Goal: Task Accomplishment & Management: Use online tool/utility

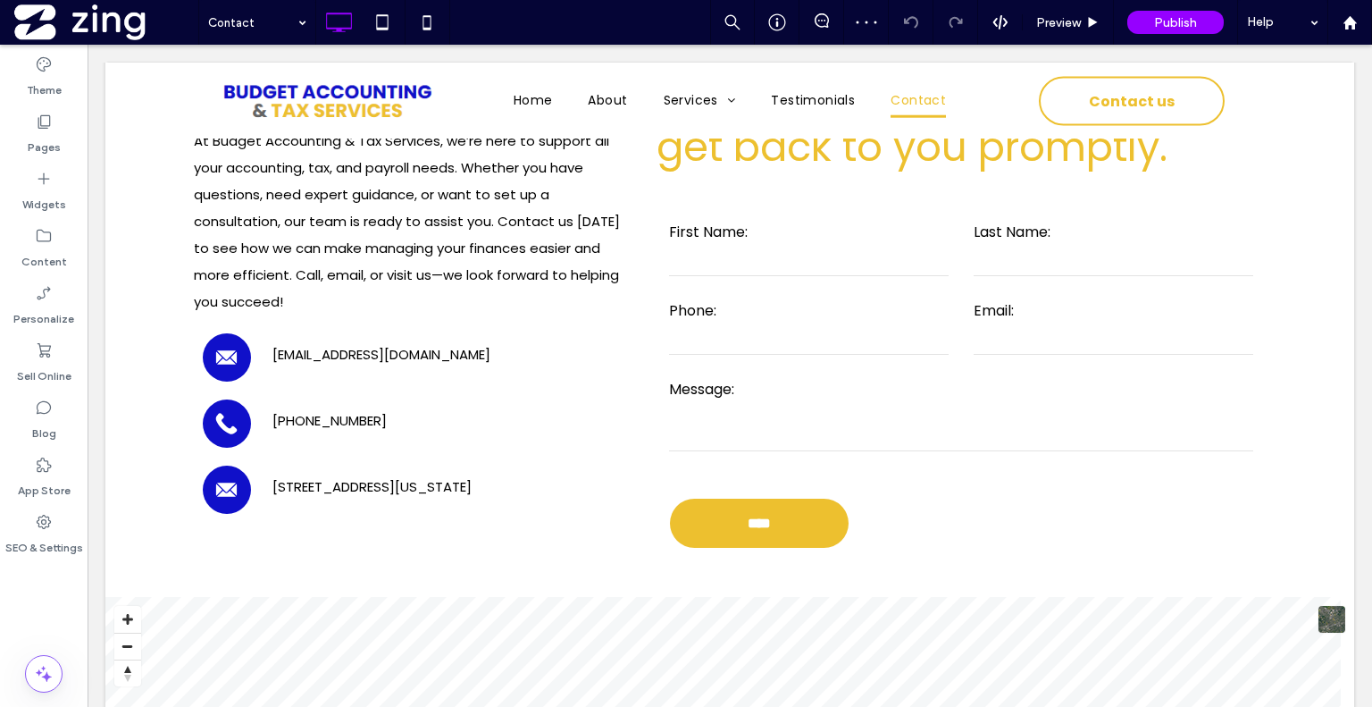
scroll to position [406, 0]
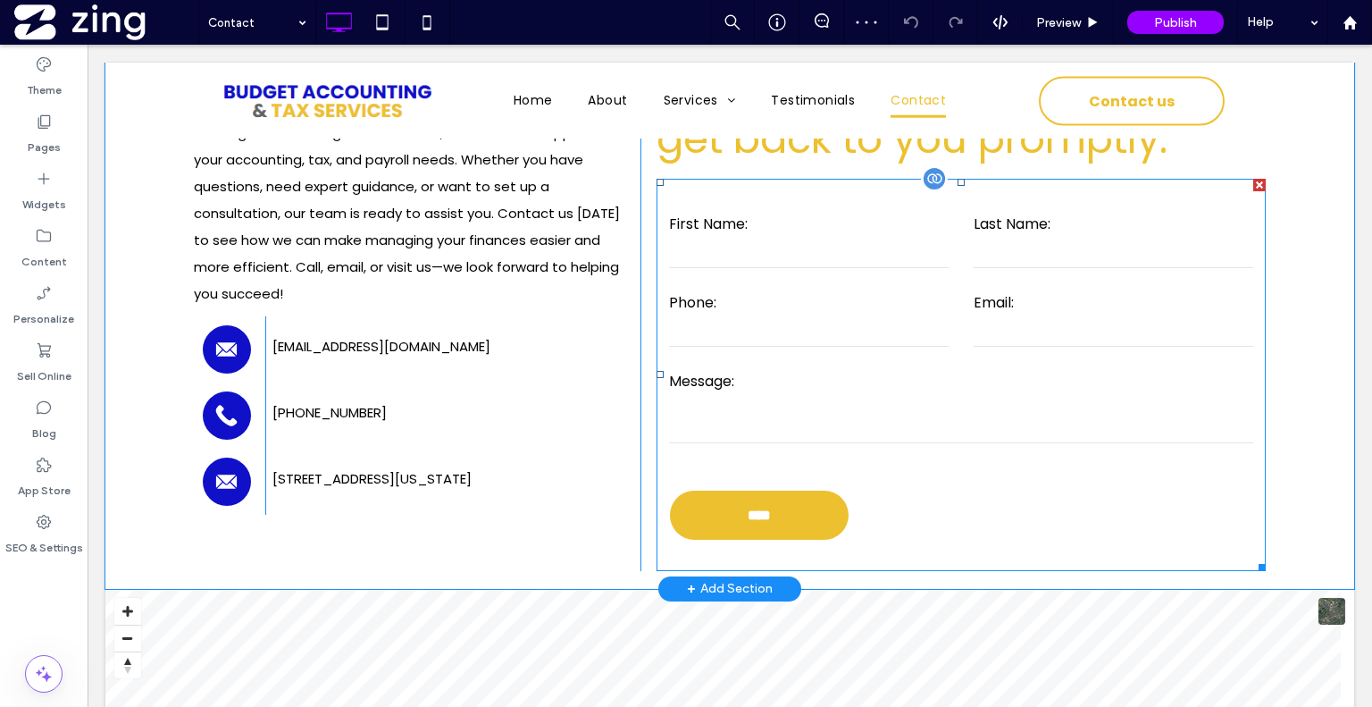
click at [768, 428] on textarea at bounding box center [961, 420] width 584 height 45
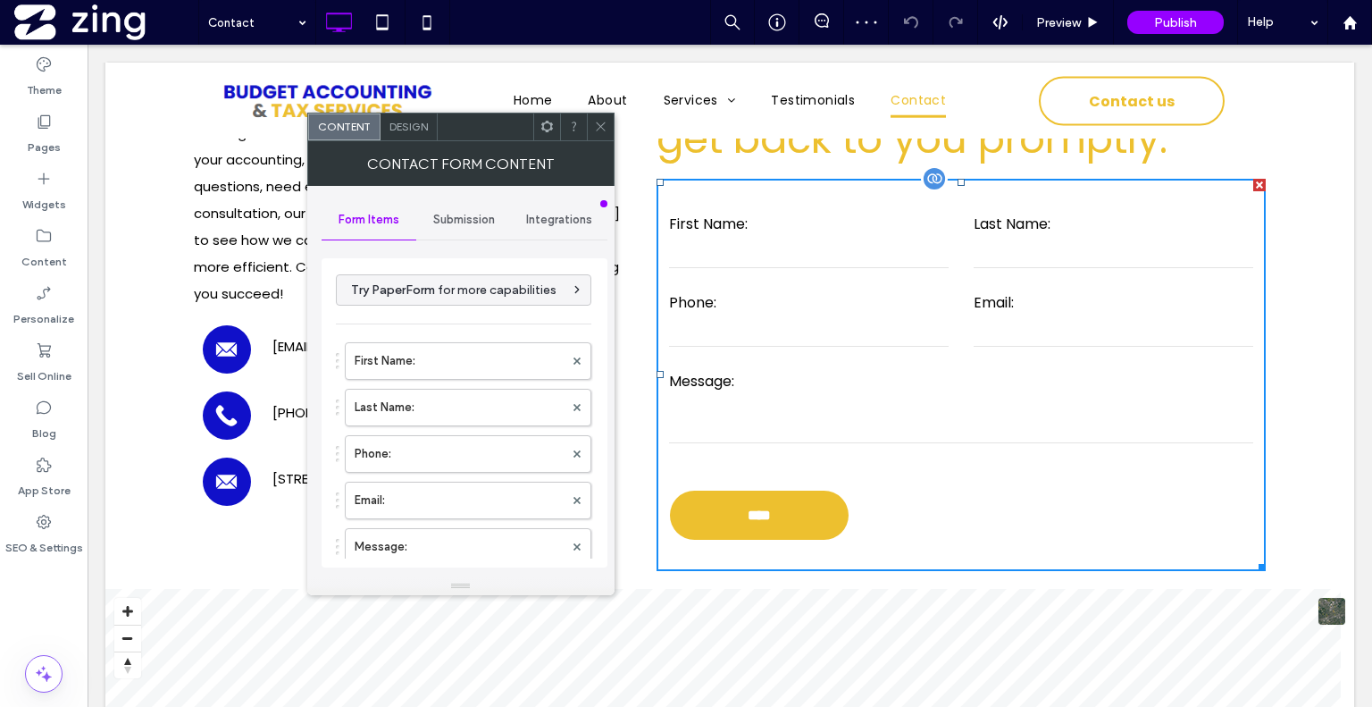
type input "****"
type input "**********"
click at [478, 214] on span "Submission" at bounding box center [464, 220] width 62 height 14
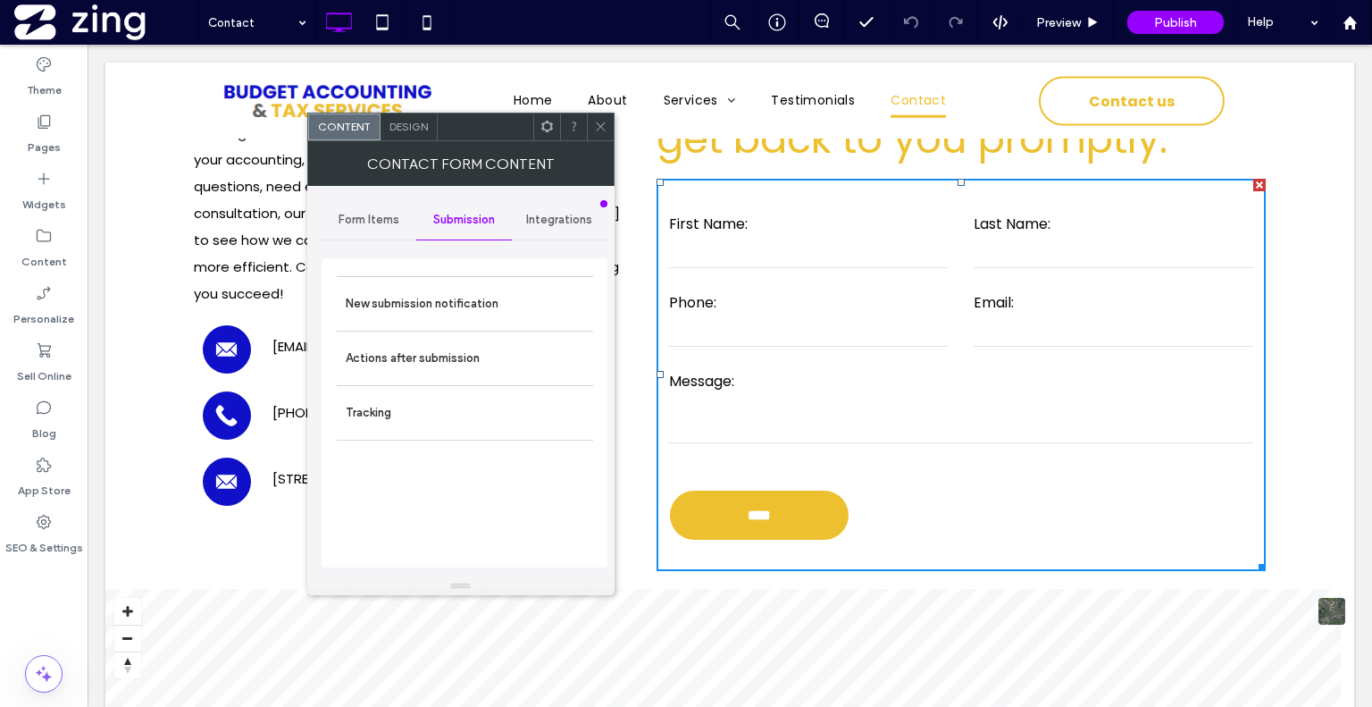
click at [532, 213] on span "Integrations" at bounding box center [559, 220] width 66 height 14
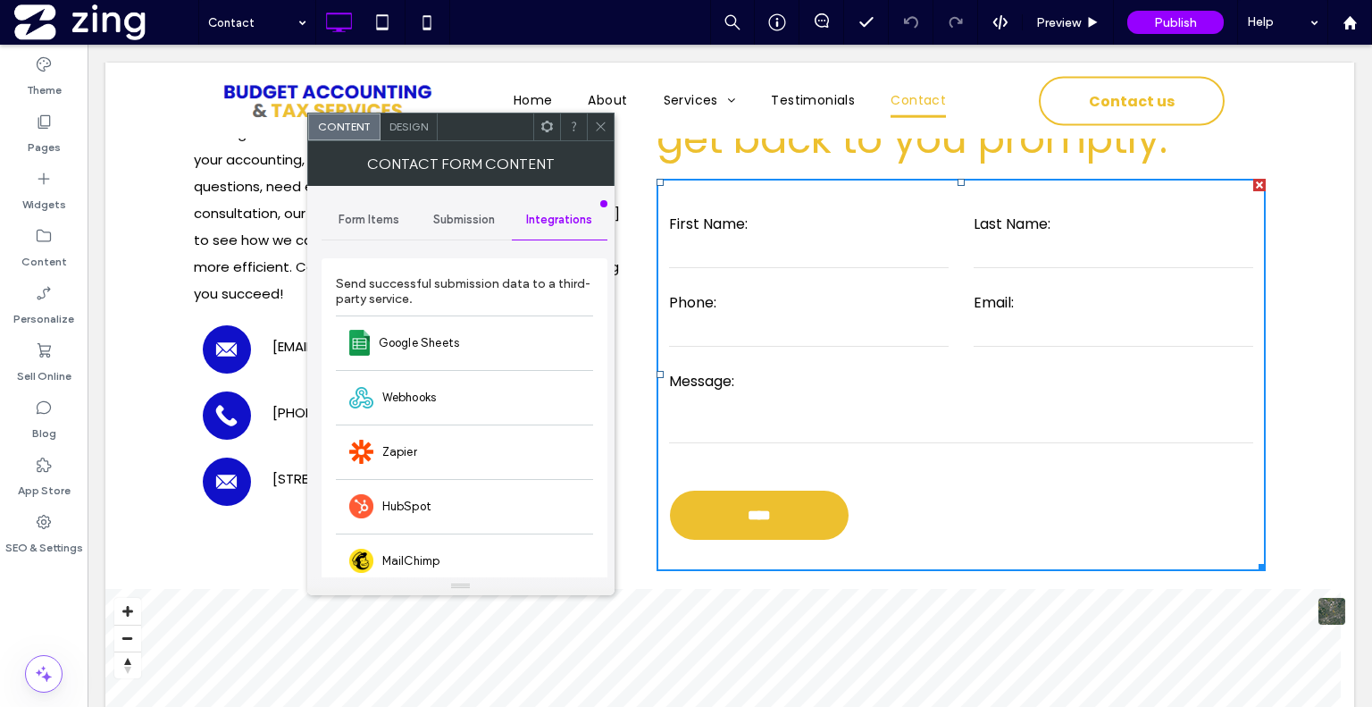
click at [382, 230] on div "Form Items" at bounding box center [370, 219] width 96 height 39
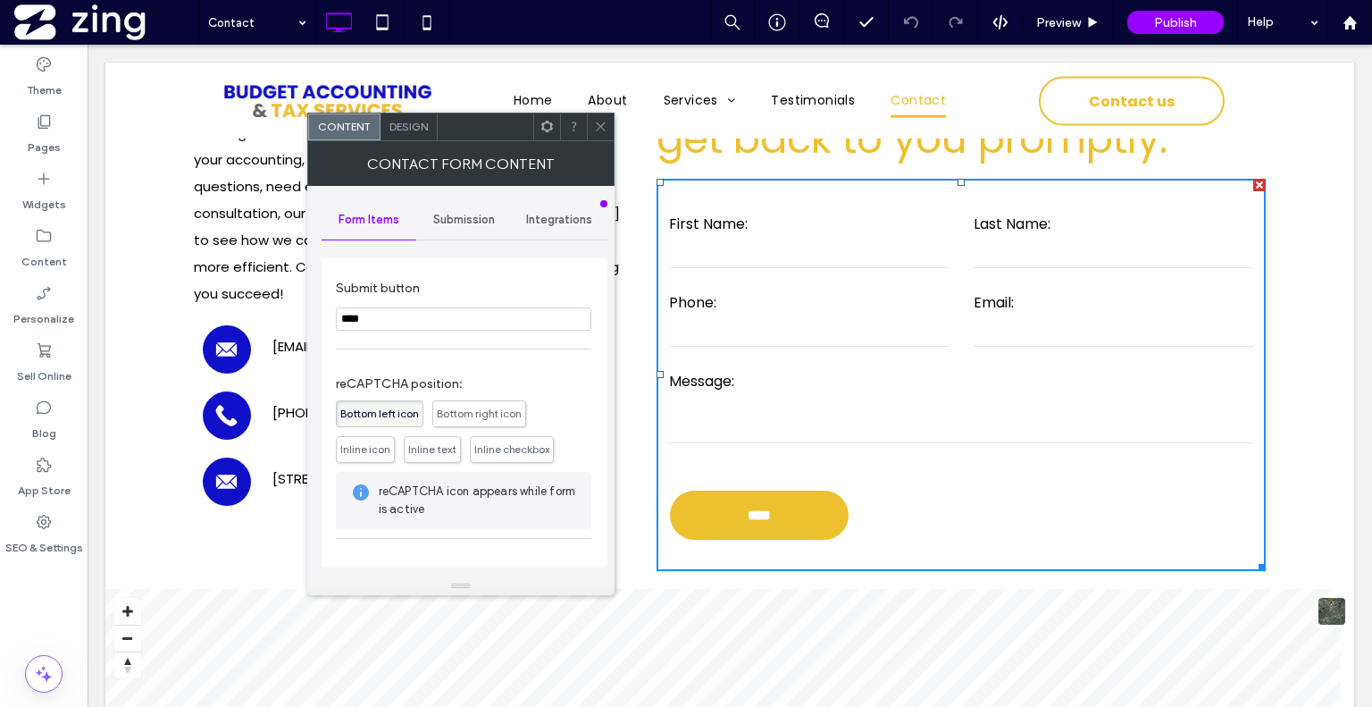
scroll to position [405, 0]
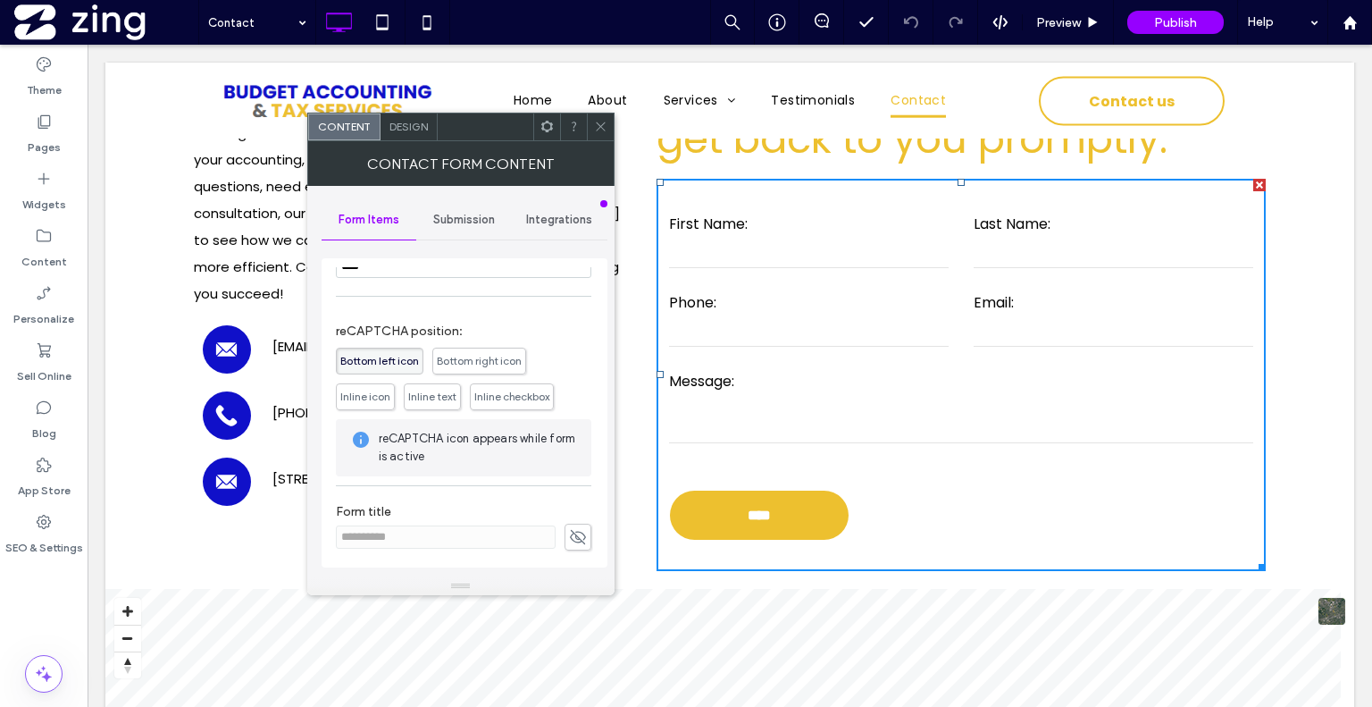
click at [454, 356] on span "Bottom right icon" at bounding box center [479, 360] width 85 height 13
click at [413, 354] on span "Bottom left icon" at bounding box center [379, 360] width 79 height 13
click at [368, 385] on span "Inline icon" at bounding box center [365, 396] width 59 height 27
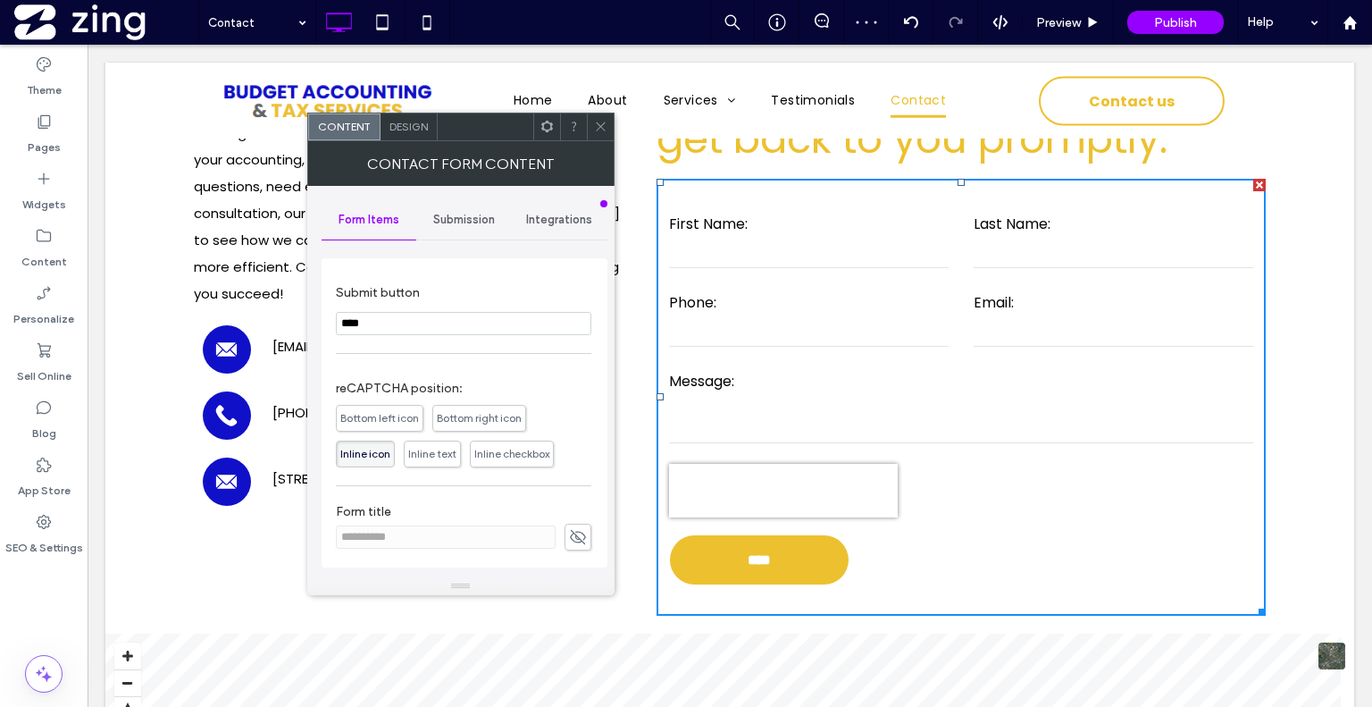
click at [403, 414] on span "Bottom left icon" at bounding box center [379, 417] width 79 height 13
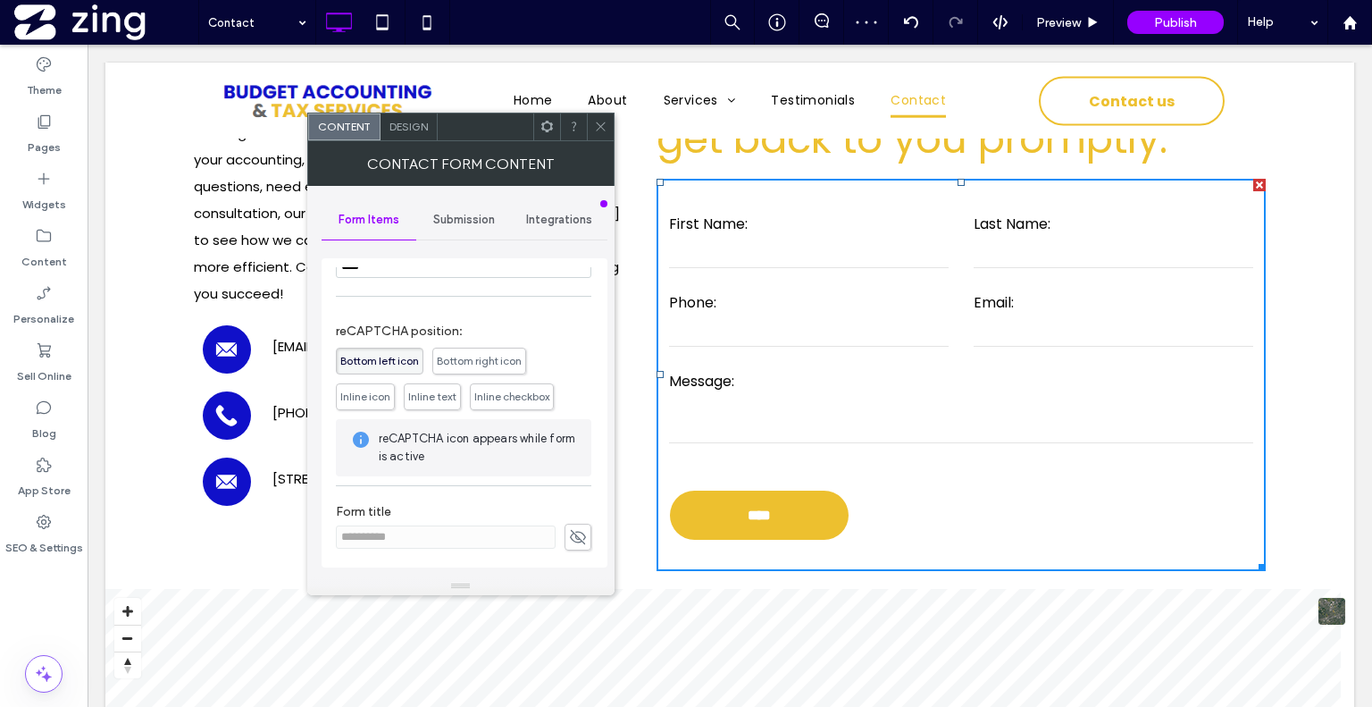
click at [381, 389] on span "Inline icon" at bounding box center [365, 395] width 50 height 13
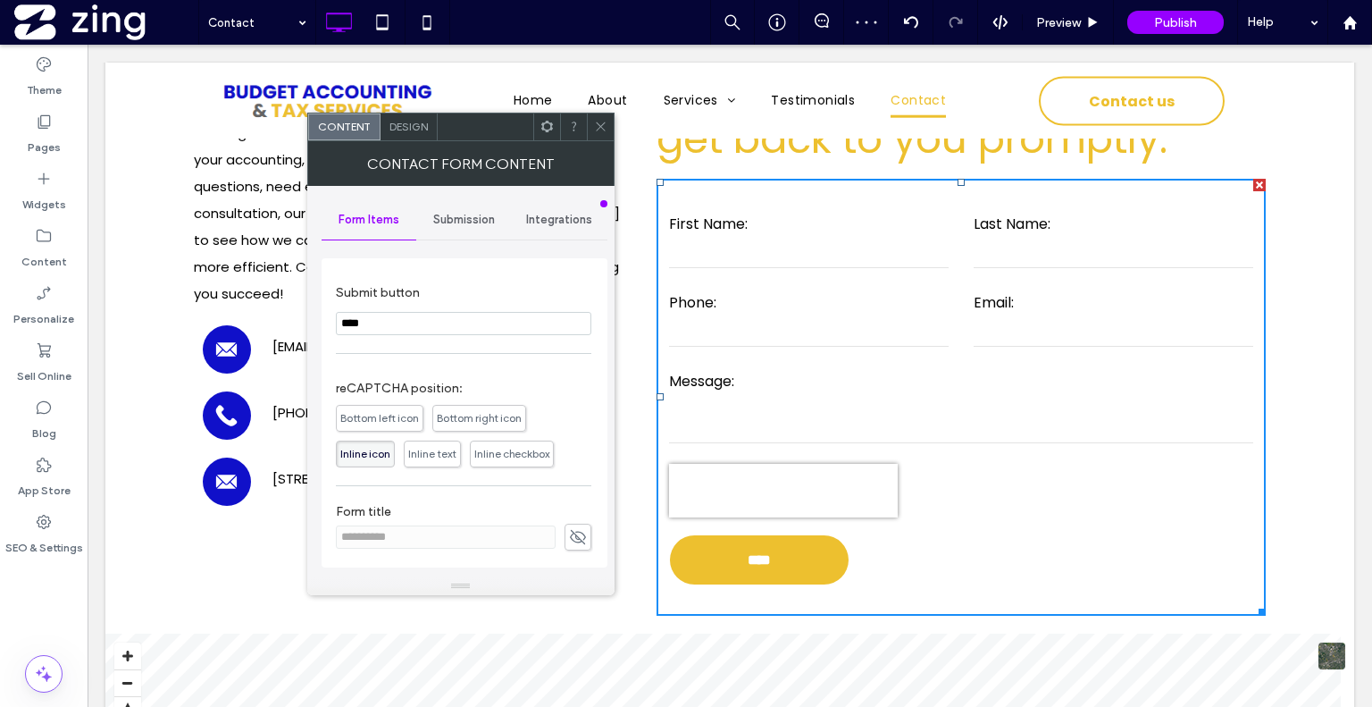
click at [468, 406] on span "Bottom right icon" at bounding box center [479, 418] width 94 height 27
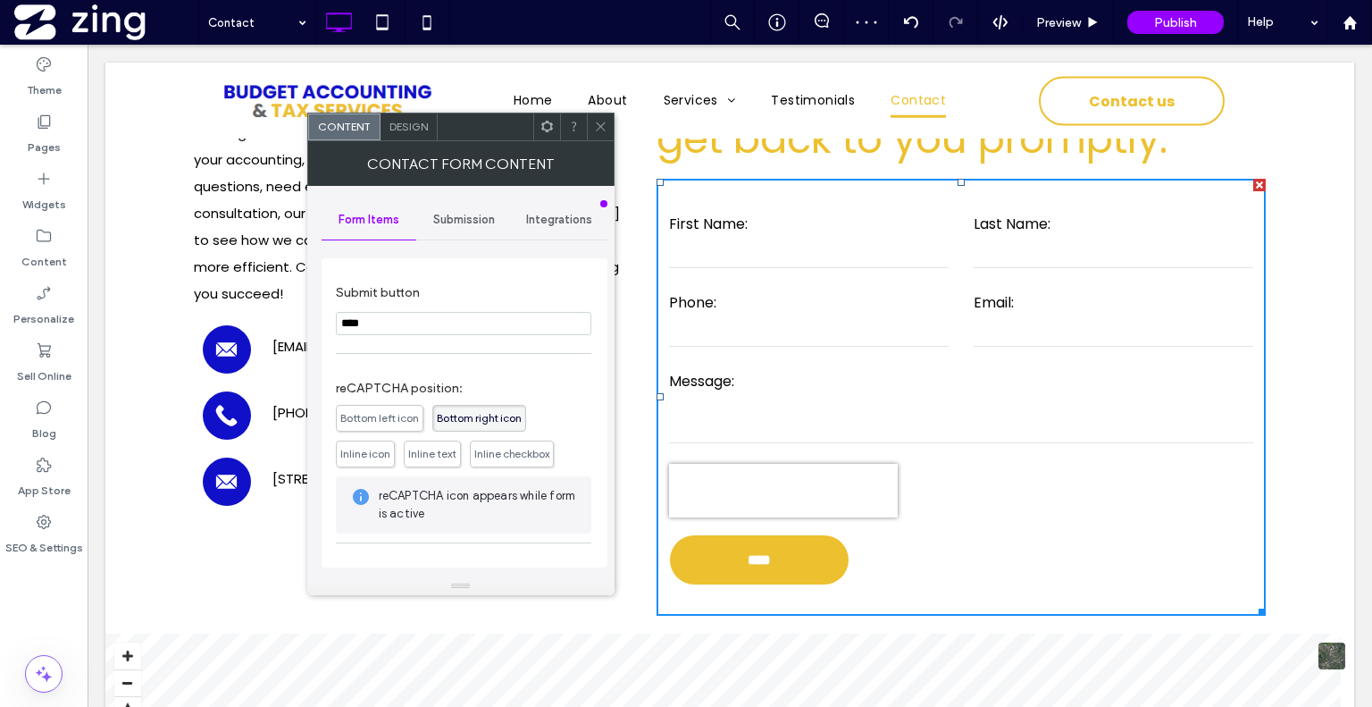
scroll to position [405, 0]
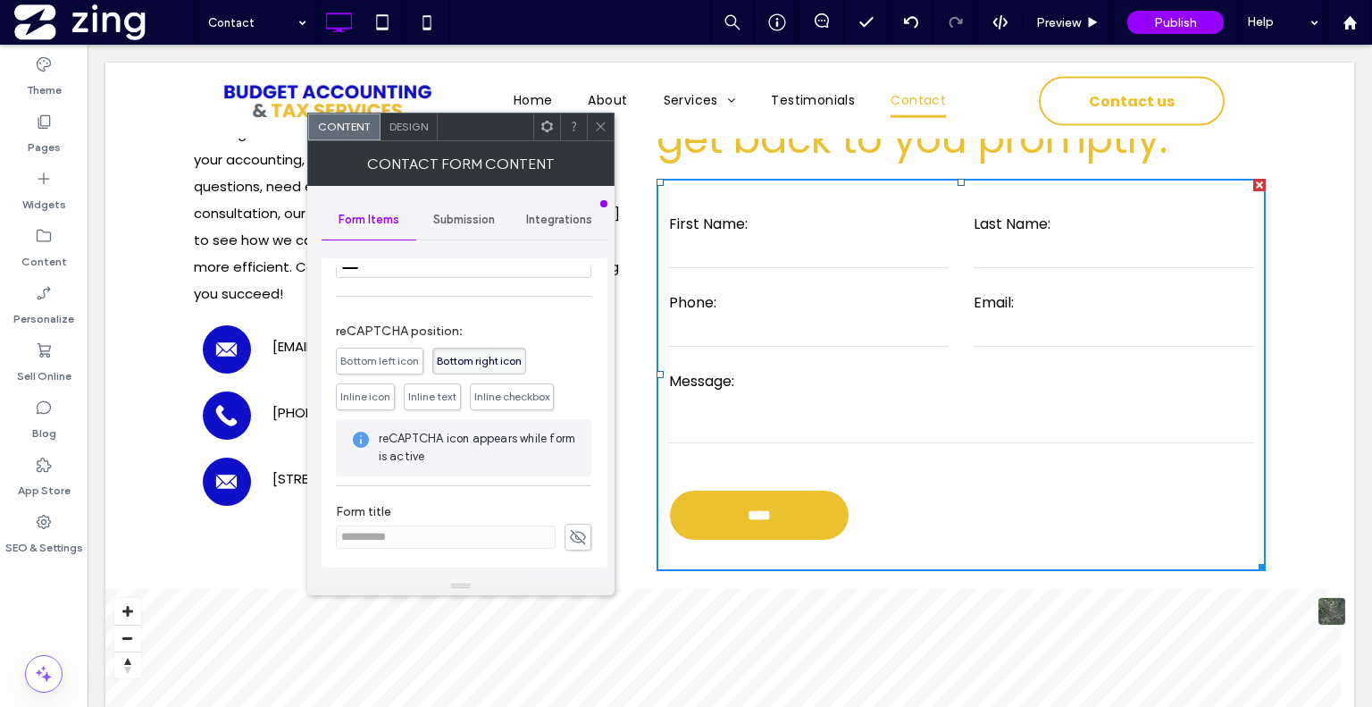
click at [365, 390] on span "Inline icon" at bounding box center [365, 395] width 50 height 13
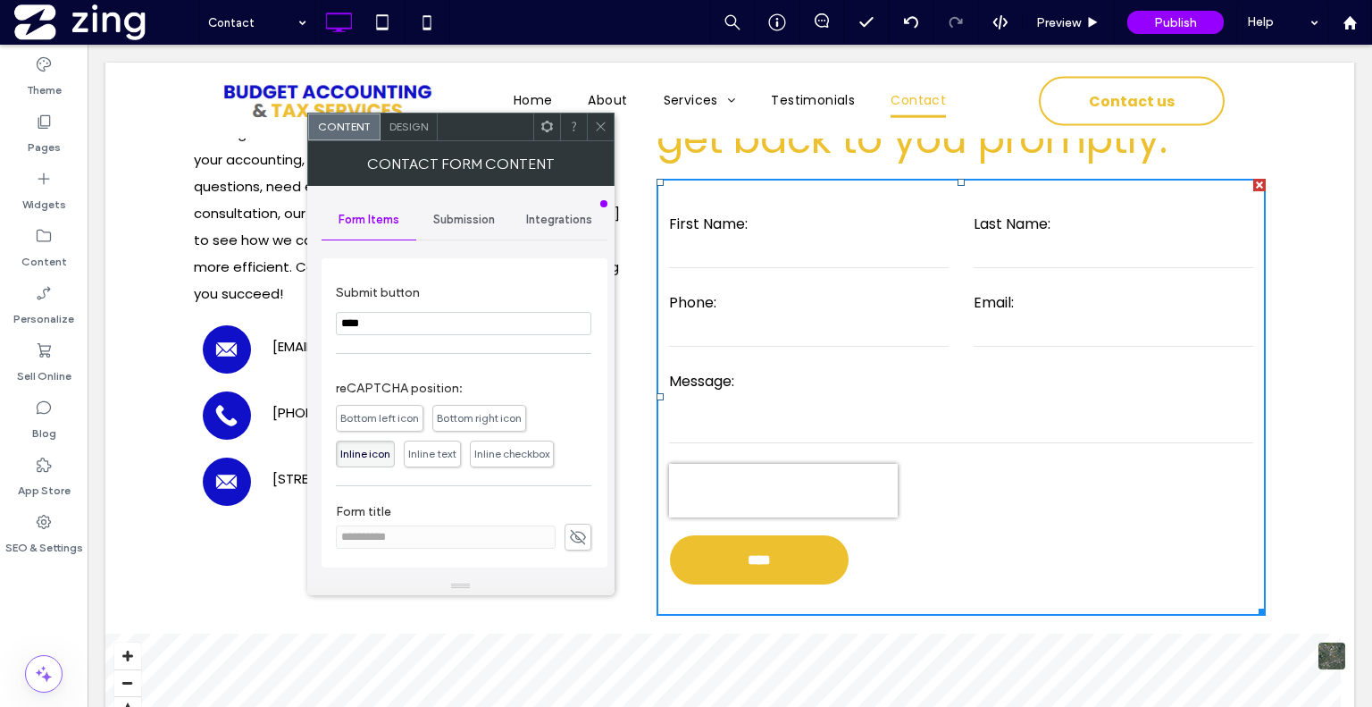
click at [488, 406] on span "Bottom right icon" at bounding box center [479, 418] width 94 height 27
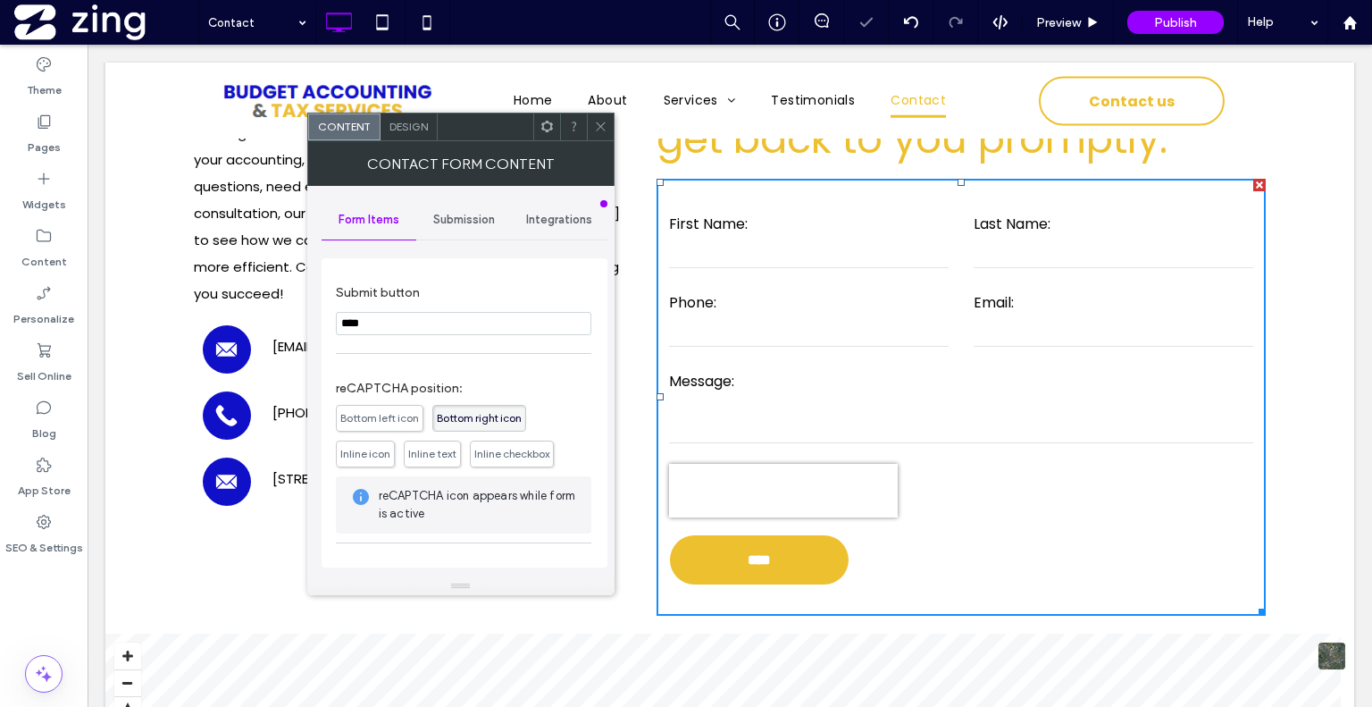
scroll to position [405, 0]
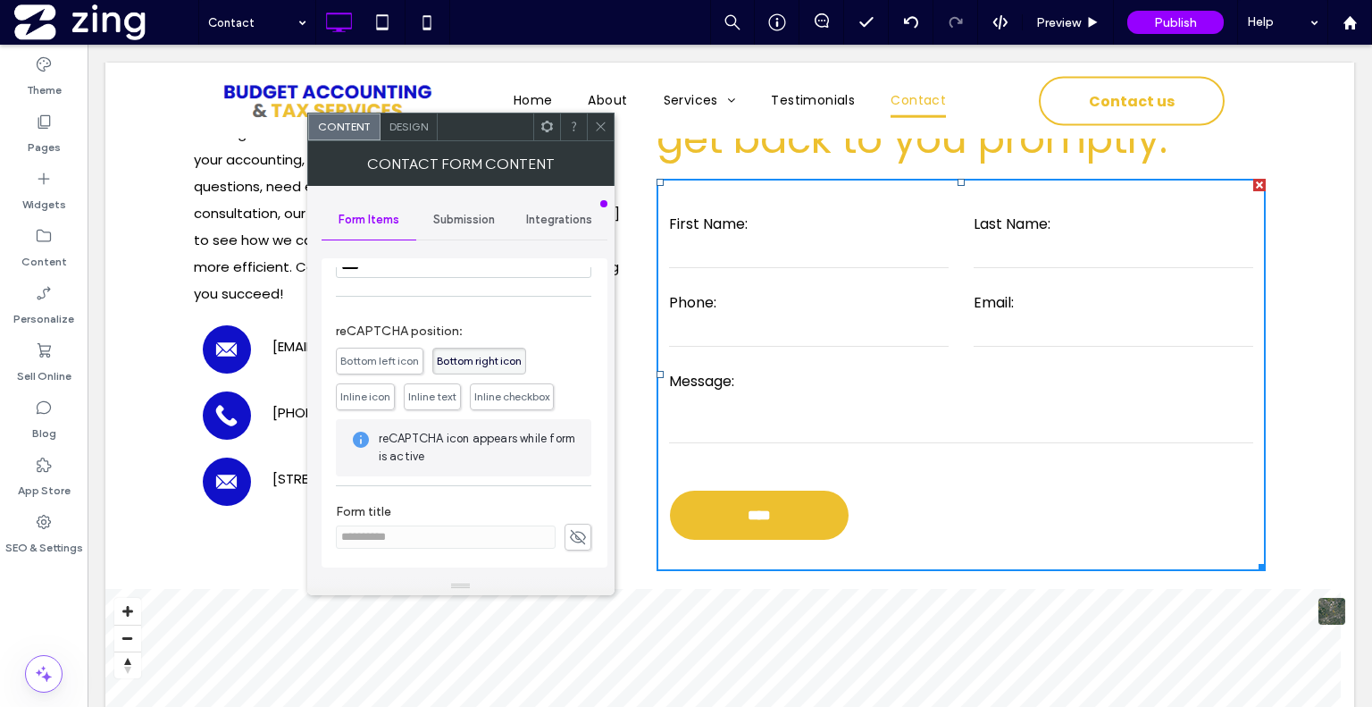
click at [607, 121] on div at bounding box center [600, 126] width 27 height 27
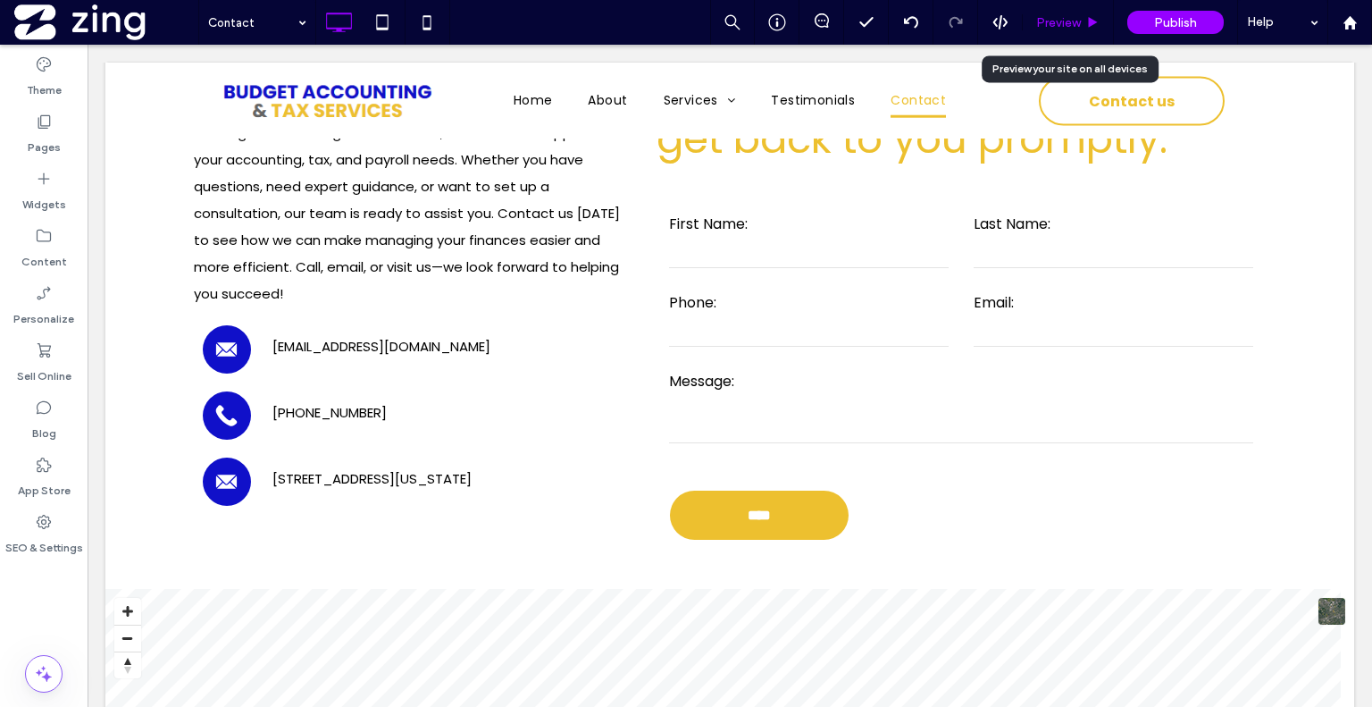
click at [1033, 26] on div "Preview" at bounding box center [1068, 22] width 90 height 15
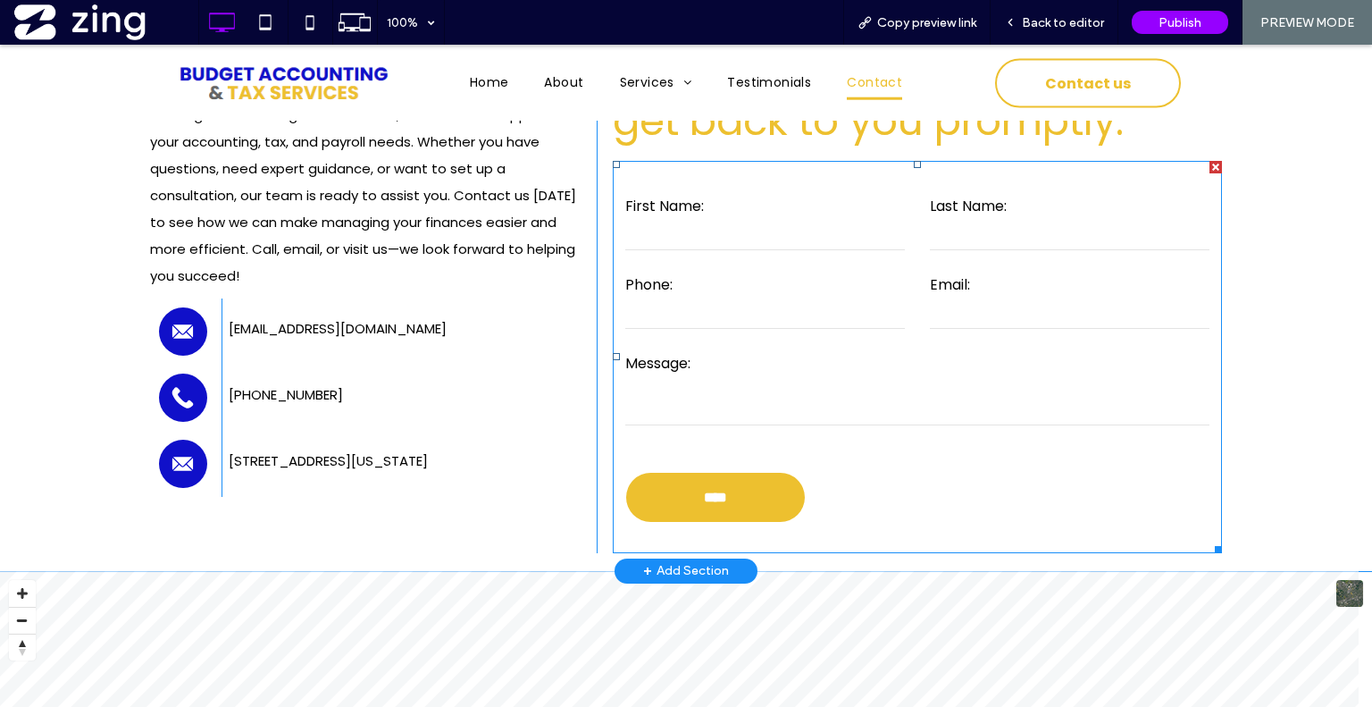
click at [872, 477] on form "First Name: Last Name: Phone: Email: Message: ****" at bounding box center [917, 357] width 609 height 392
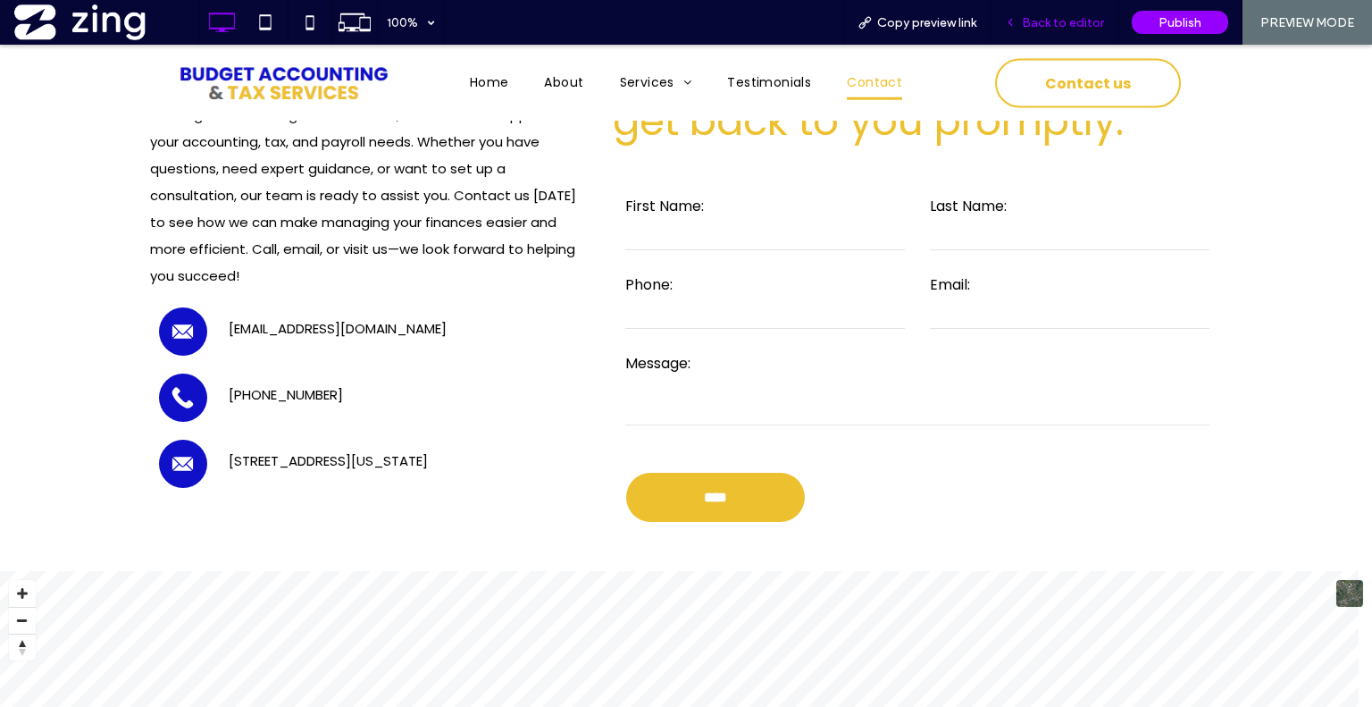
click at [1027, 26] on span "Back to editor" at bounding box center [1063, 22] width 82 height 15
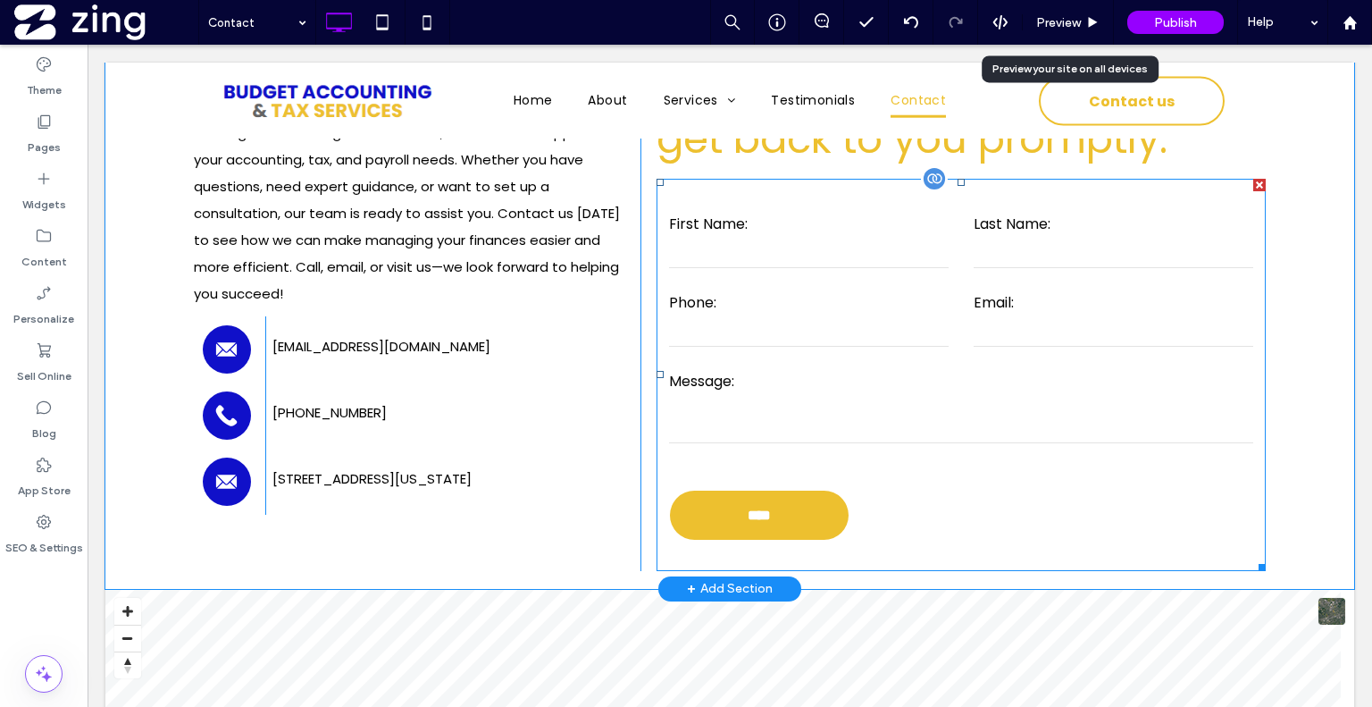
click at [971, 492] on form "First Name: Last Name: Phone: Email: Message: ****" at bounding box center [961, 375] width 609 height 392
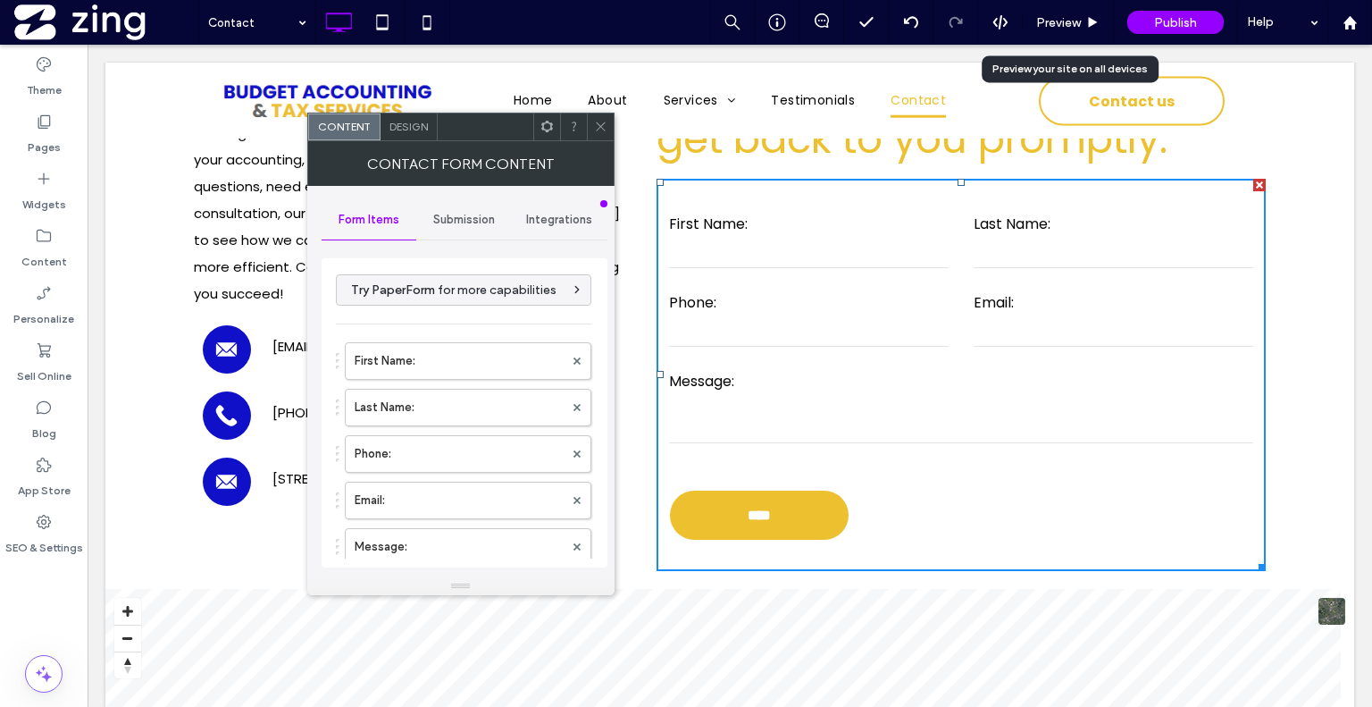
drag, startPoint x: 600, startPoint y: 337, endPoint x: 611, endPoint y: 352, distance: 18.6
click at [611, 352] on div "**********" at bounding box center [460, 381] width 307 height 391
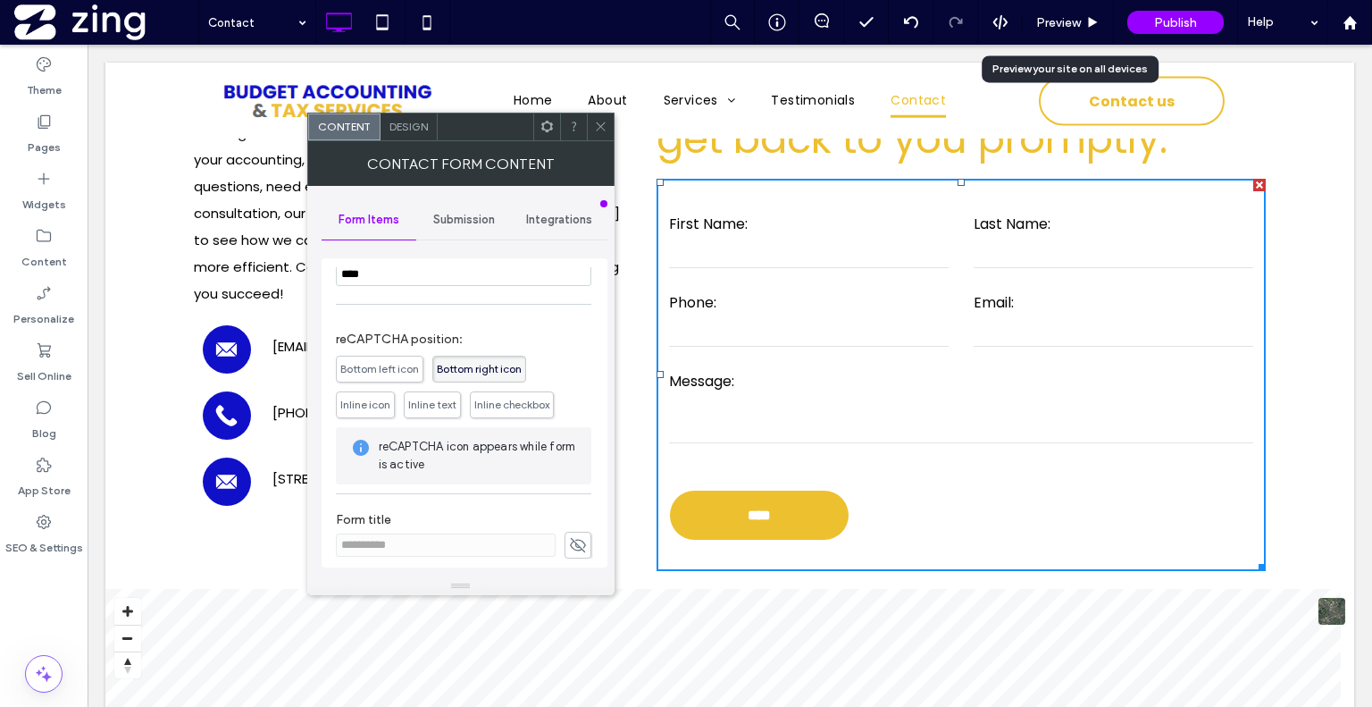
scroll to position [405, 0]
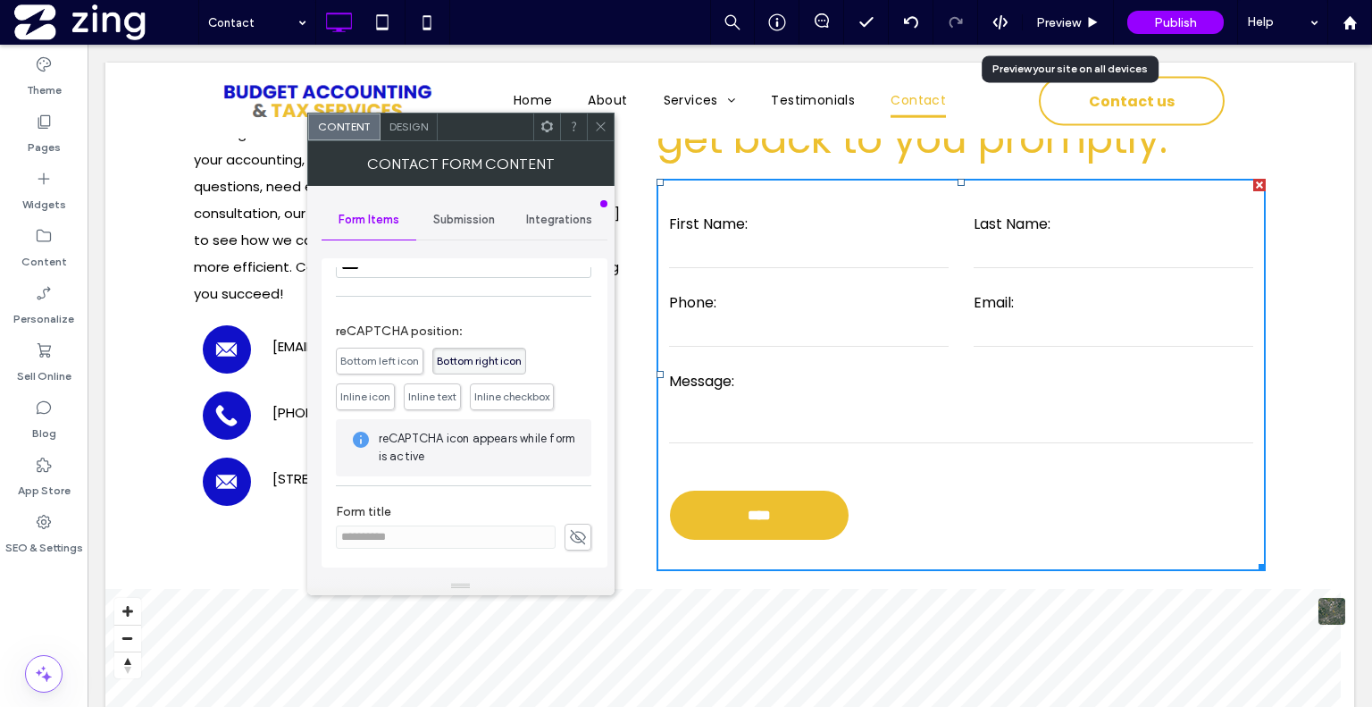
click at [361, 396] on span "Inline icon" at bounding box center [365, 395] width 50 height 13
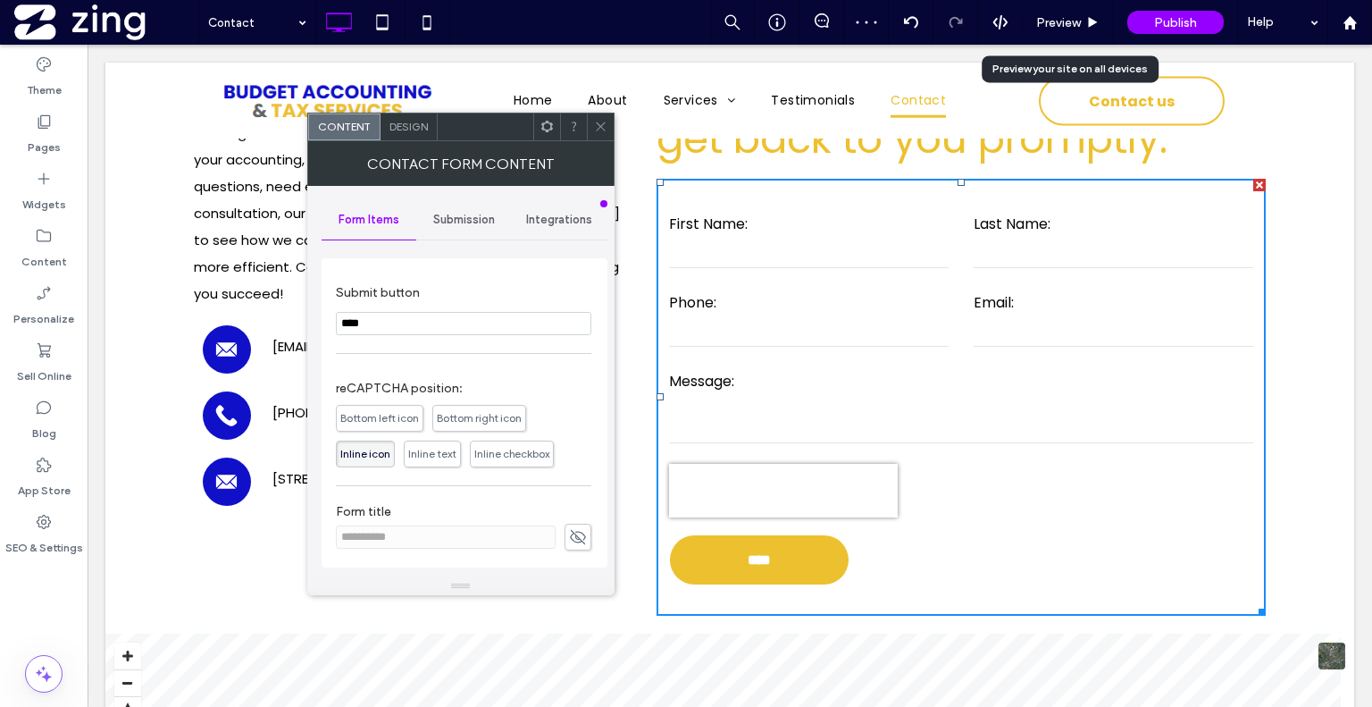
click at [599, 121] on icon at bounding box center [600, 126] width 13 height 13
